Goal: Browse casually: Explore the website without a specific task or goal

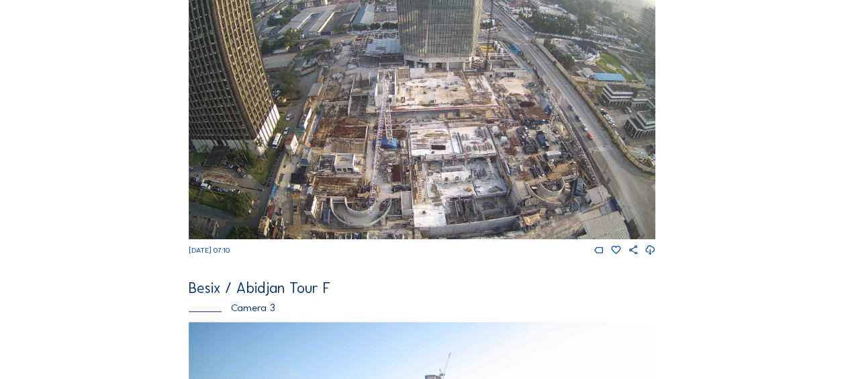
scroll to position [470, 0]
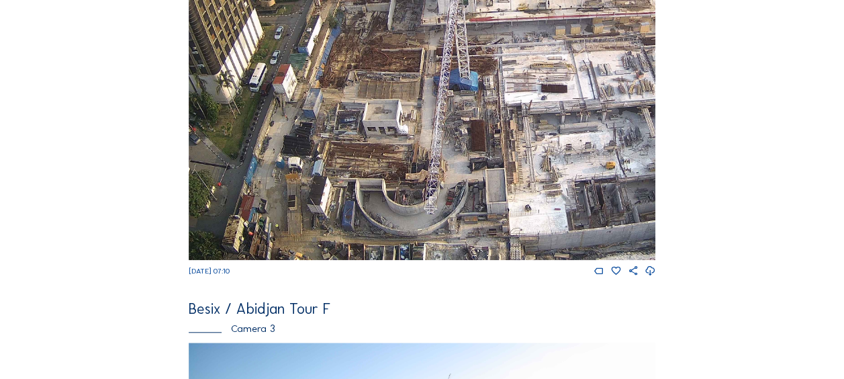
drag, startPoint x: 320, startPoint y: 209, endPoint x: 305, endPoint y: 160, distance: 51.4
click at [305, 160] on img at bounding box center [422, 128] width 467 height 263
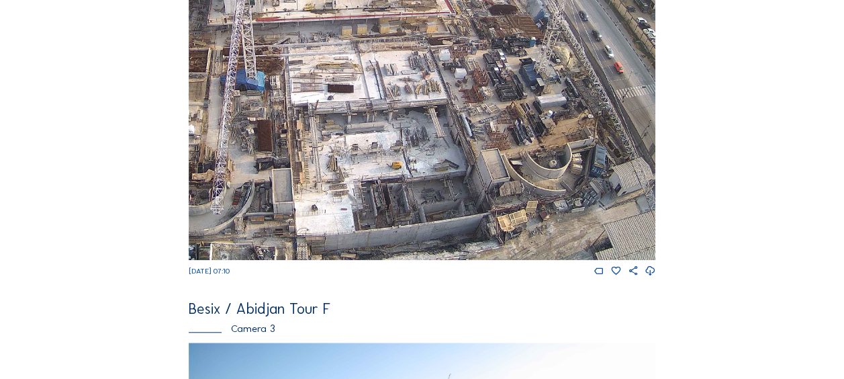
drag, startPoint x: 512, startPoint y: 187, endPoint x: 298, endPoint y: 147, distance: 217.2
click at [298, 147] on img at bounding box center [422, 128] width 467 height 263
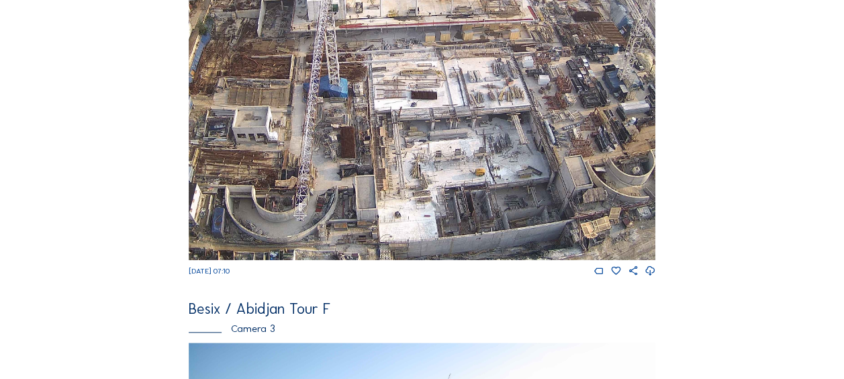
drag, startPoint x: 386, startPoint y: 214, endPoint x: 520, endPoint y: 229, distance: 135.2
click at [520, 229] on img at bounding box center [422, 128] width 467 height 263
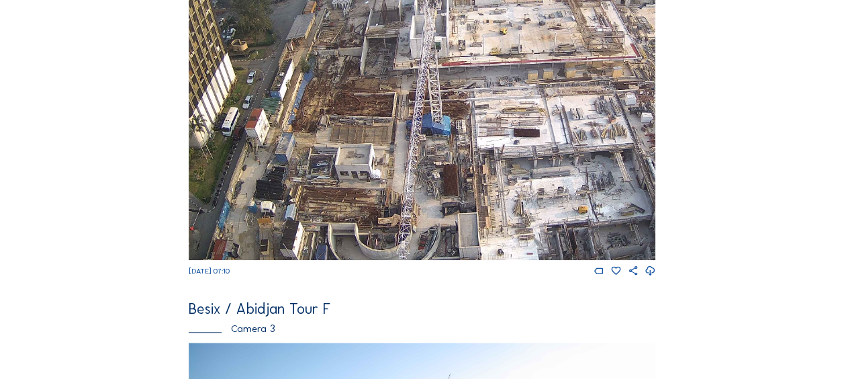
drag, startPoint x: 359, startPoint y: 188, endPoint x: 412, endPoint y: 216, distance: 59.8
click at [411, 218] on img at bounding box center [422, 128] width 467 height 263
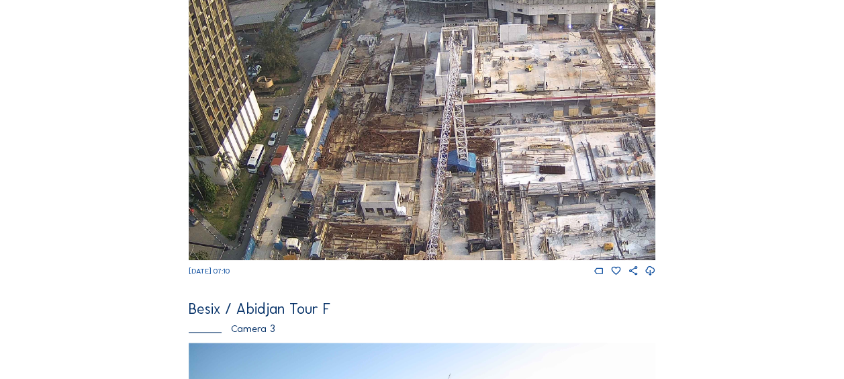
drag, startPoint x: 319, startPoint y: 164, endPoint x: 365, endPoint y: 210, distance: 65.5
click at [365, 210] on img at bounding box center [422, 128] width 467 height 263
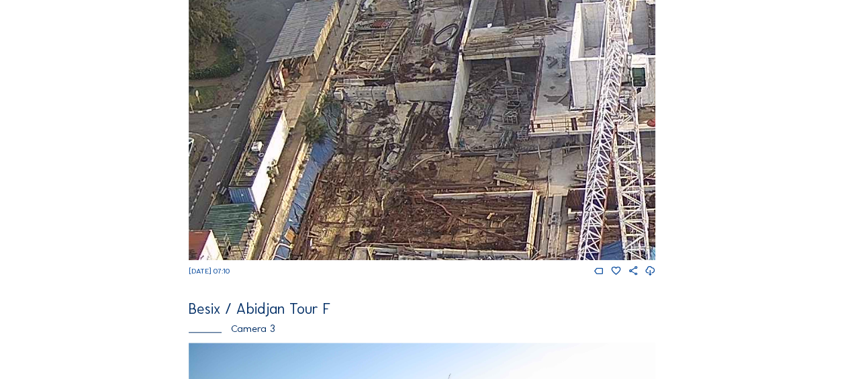
drag, startPoint x: 458, startPoint y: 222, endPoint x: 438, endPoint y: 112, distance: 111.9
click at [438, 112] on img at bounding box center [422, 128] width 467 height 263
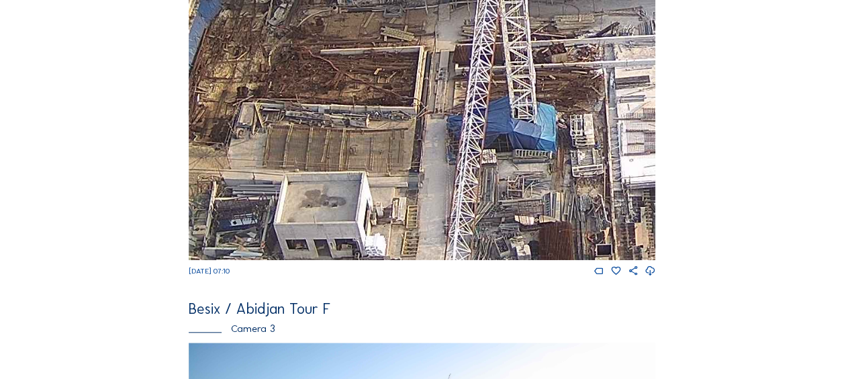
drag, startPoint x: 506, startPoint y: 195, endPoint x: 395, endPoint y: 87, distance: 154.3
click at [395, 87] on img at bounding box center [422, 128] width 467 height 263
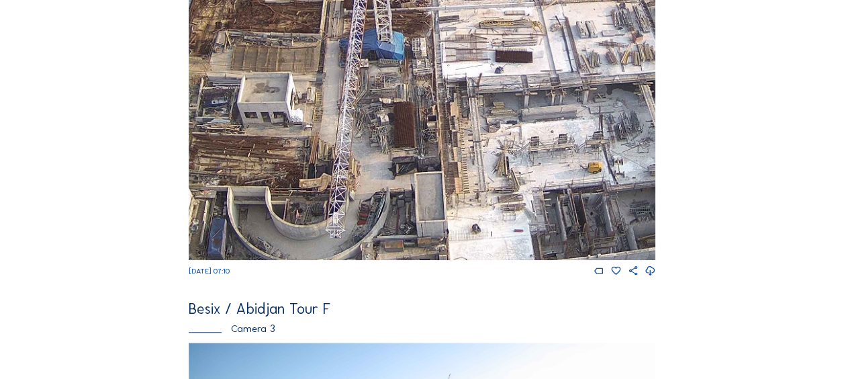
drag, startPoint x: 425, startPoint y: 164, endPoint x: 351, endPoint y: 82, distance: 110.8
click at [351, 82] on img at bounding box center [422, 128] width 467 height 263
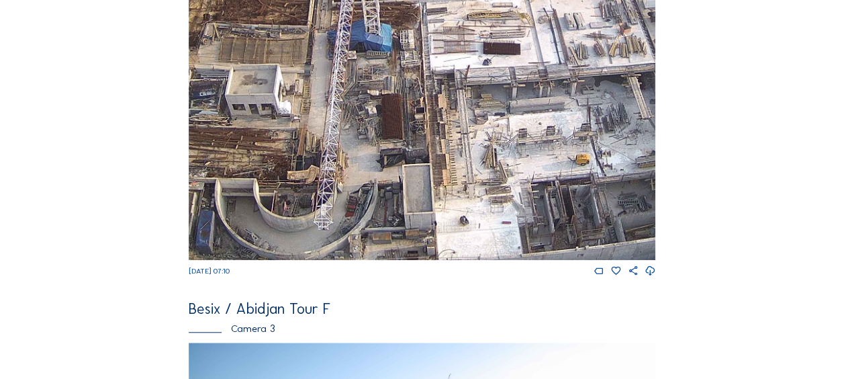
drag, startPoint x: 426, startPoint y: 149, endPoint x: 362, endPoint y: 102, distance: 79.2
click at [353, 90] on img at bounding box center [422, 128] width 467 height 263
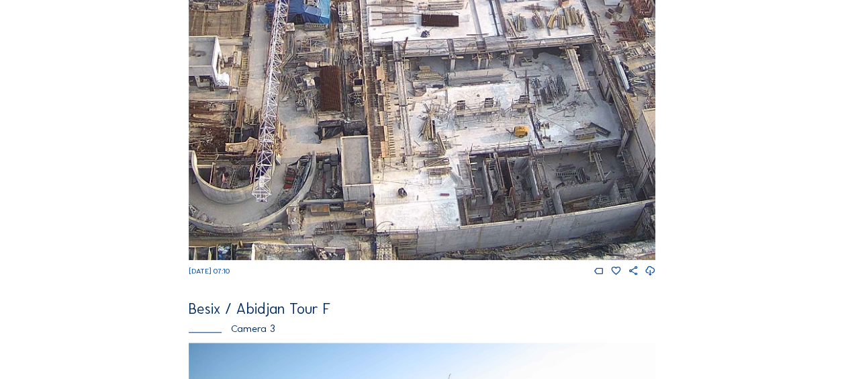
drag, startPoint x: 431, startPoint y: 177, endPoint x: 408, endPoint y: 156, distance: 31.4
click at [408, 156] on img at bounding box center [422, 128] width 467 height 263
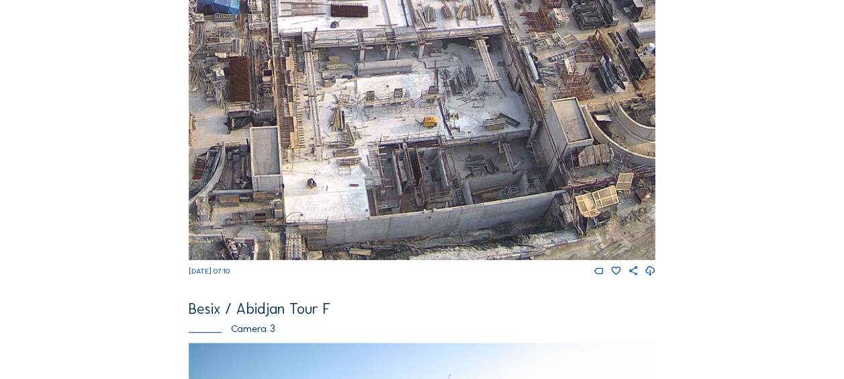
drag, startPoint x: 375, startPoint y: 171, endPoint x: 307, endPoint y: 134, distance: 77.5
click at [307, 134] on img at bounding box center [422, 128] width 467 height 263
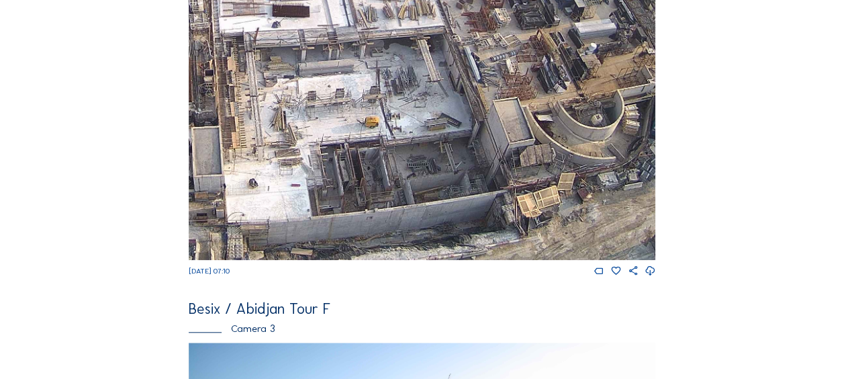
drag, startPoint x: 346, startPoint y: 163, endPoint x: 283, endPoint y: 150, distance: 65.1
click at [289, 148] on img at bounding box center [422, 128] width 467 height 263
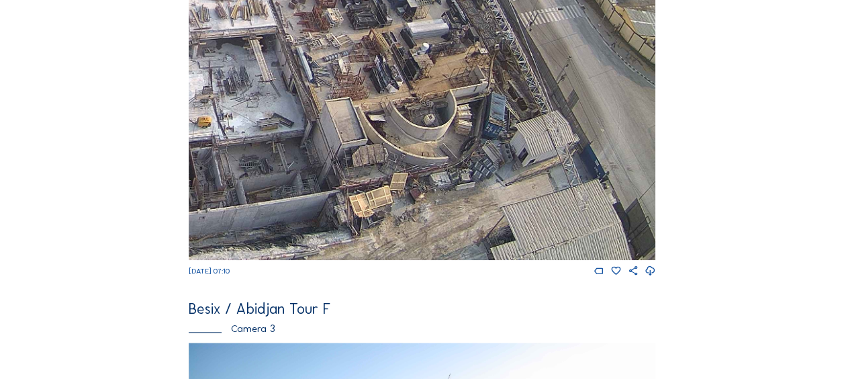
drag, startPoint x: 537, startPoint y: 195, endPoint x: 365, endPoint y: 62, distance: 216.4
click at [365, 62] on img at bounding box center [422, 128] width 467 height 263
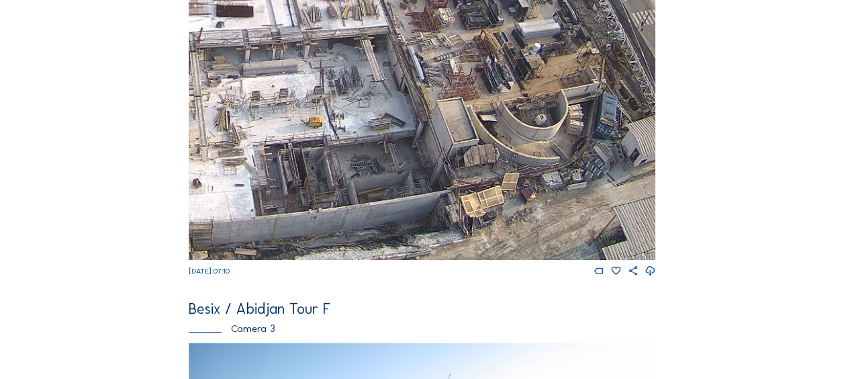
drag, startPoint x: 363, startPoint y: 180, endPoint x: 549, endPoint y: 121, distance: 195.8
click at [549, 121] on img at bounding box center [422, 128] width 467 height 263
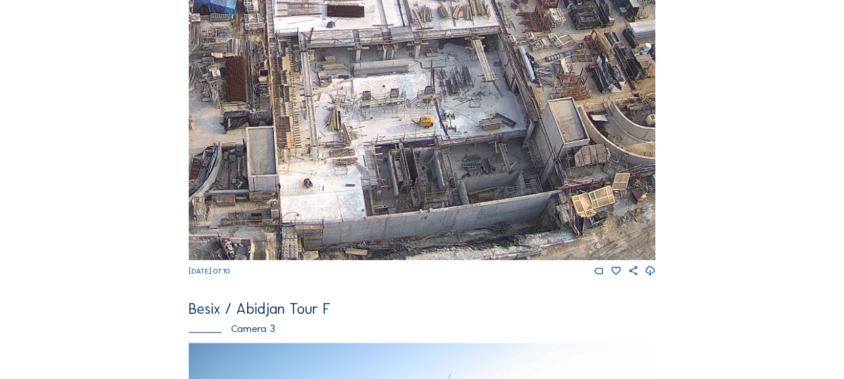
drag, startPoint x: 392, startPoint y: 195, endPoint x: 458, endPoint y: 164, distance: 72.7
click at [457, 165] on img at bounding box center [422, 128] width 467 height 263
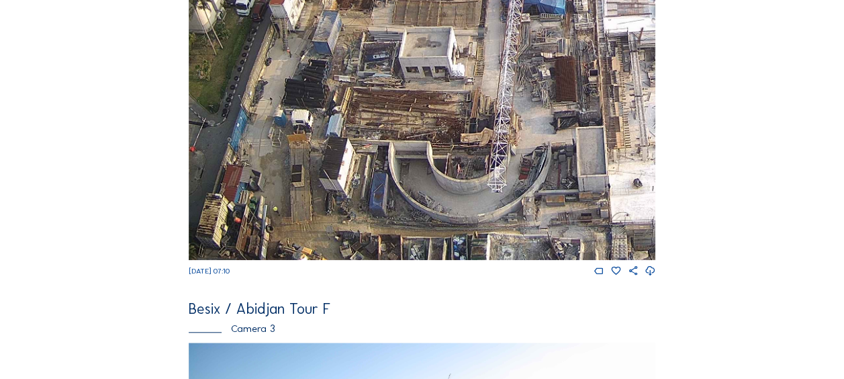
drag, startPoint x: 263, startPoint y: 211, endPoint x: 545, endPoint y: 147, distance: 288.5
click at [545, 147] on img at bounding box center [422, 128] width 467 height 263
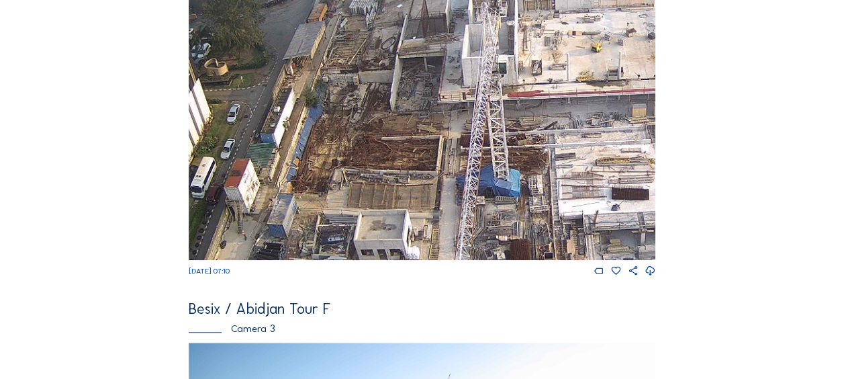
drag, startPoint x: 379, startPoint y: 40, endPoint x: 329, endPoint y: 202, distance: 170.1
click at [334, 218] on img at bounding box center [422, 128] width 467 height 263
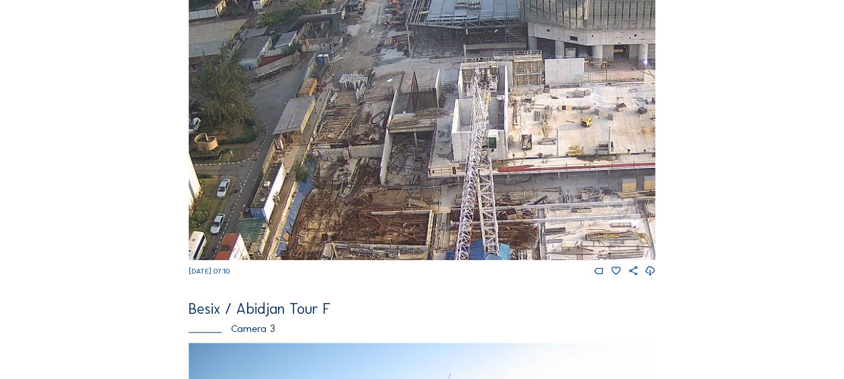
drag, startPoint x: 406, startPoint y: 103, endPoint x: 395, endPoint y: 152, distance: 51.0
click at [395, 152] on img at bounding box center [422, 128] width 467 height 263
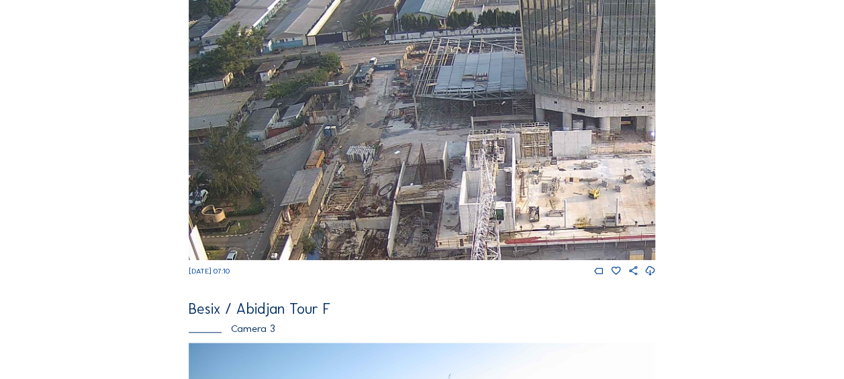
drag, startPoint x: 428, startPoint y: 101, endPoint x: 436, endPoint y: 164, distance: 63.0
click at [436, 164] on img at bounding box center [422, 128] width 467 height 263
